Goal: Information Seeking & Learning: Learn about a topic

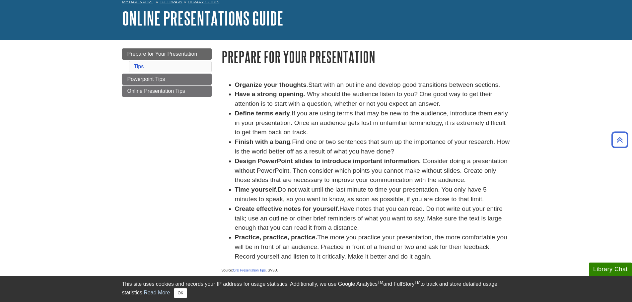
scroll to position [33, 0]
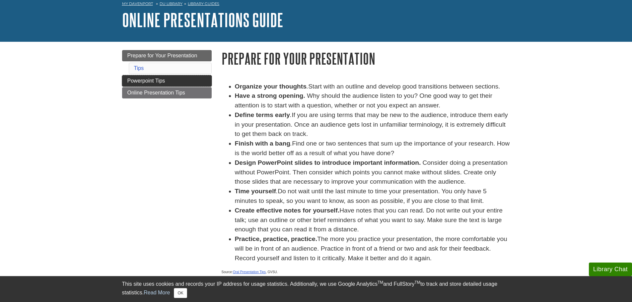
click at [147, 83] on span "Powerpoint Tips" at bounding box center [146, 81] width 38 height 6
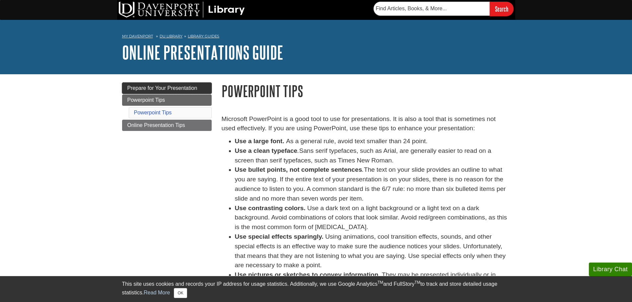
click at [171, 87] on span "Prepare for Your Presentation" at bounding box center [162, 88] width 70 height 6
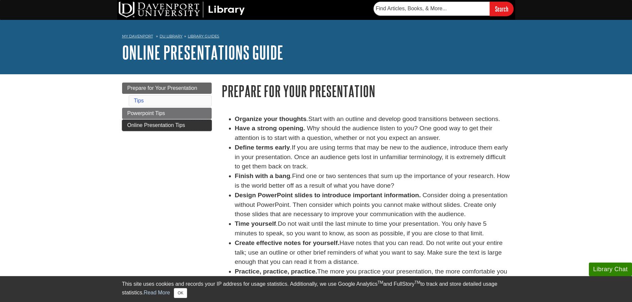
click at [173, 127] on span "Online Presentation Tips" at bounding box center [156, 126] width 58 height 6
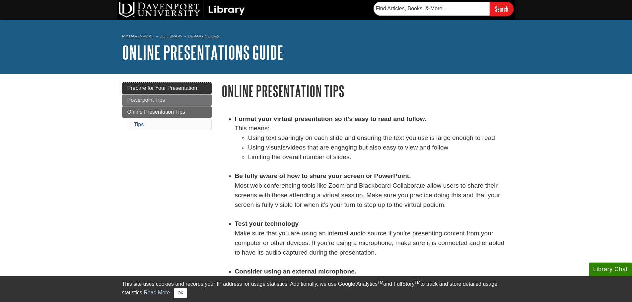
click at [153, 89] on span "Prepare for Your Presentation" at bounding box center [162, 88] width 70 height 6
